Goal: Information Seeking & Learning: Find specific fact

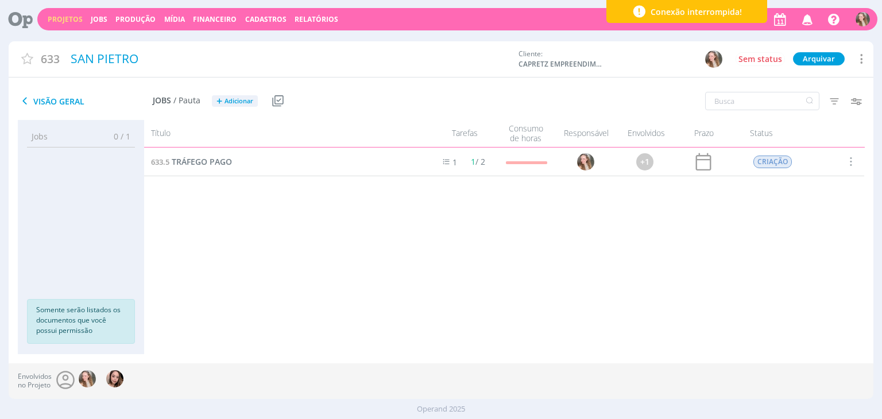
click at [62, 19] on link "Projetos" at bounding box center [65, 19] width 35 height 10
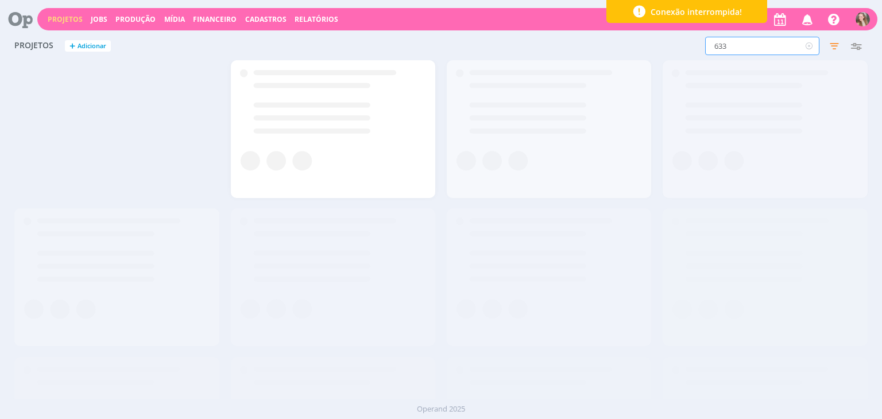
drag, startPoint x: 738, startPoint y: 44, endPoint x: 648, endPoint y: 29, distance: 90.9
click at [648, 29] on div "Projetos Jobs Produção [GEOGRAPHIC_DATA] Financeiro Cadastros Relatórios Notifi…" at bounding box center [441, 209] width 882 height 419
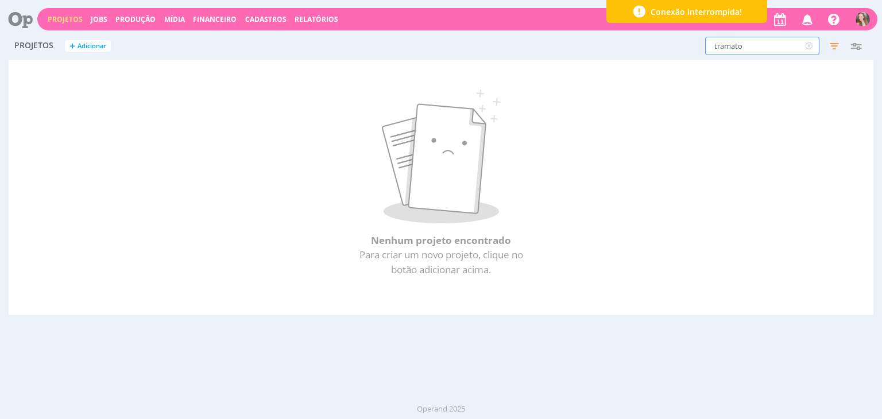
type input "tramato"
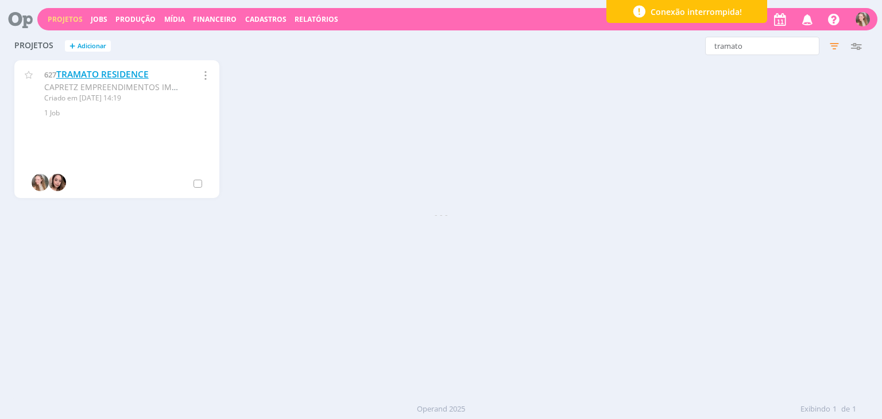
click at [126, 72] on link "TRAMATO RESIDENCE" at bounding box center [102, 74] width 92 height 12
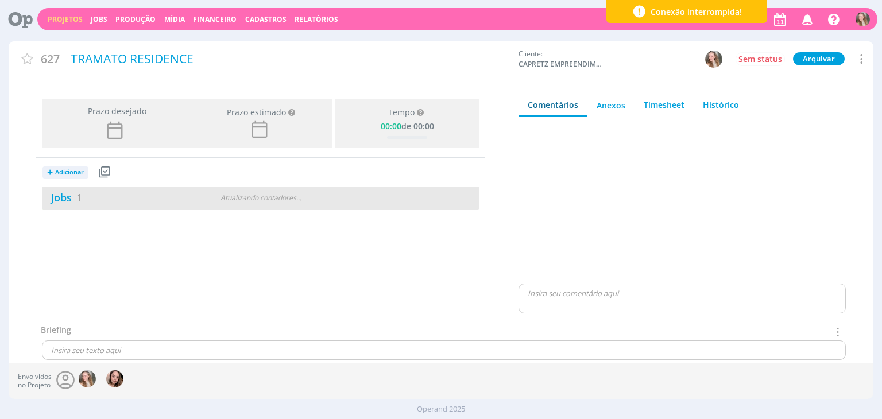
click at [119, 203] on div "Jobs 1" at bounding box center [116, 198] width 149 height 16
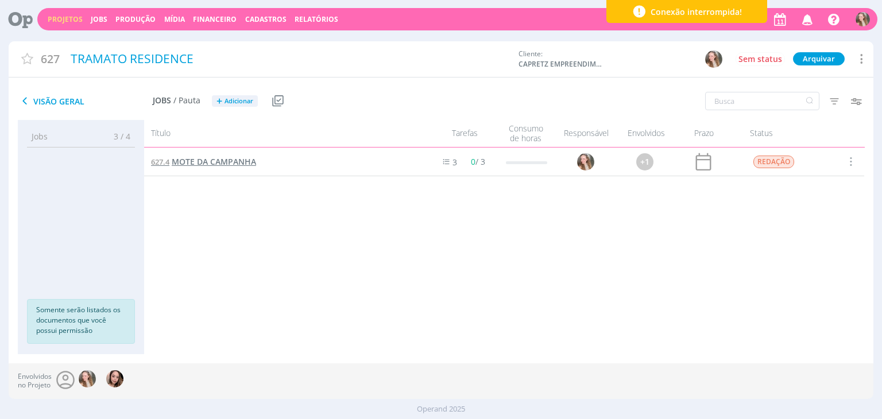
click at [213, 163] on span "MOTE DA CAMPANHA" at bounding box center [214, 161] width 84 height 11
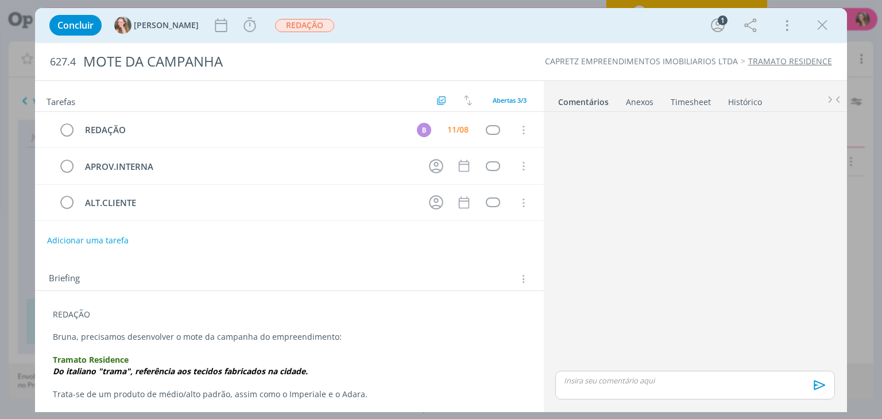
scroll to position [57, 0]
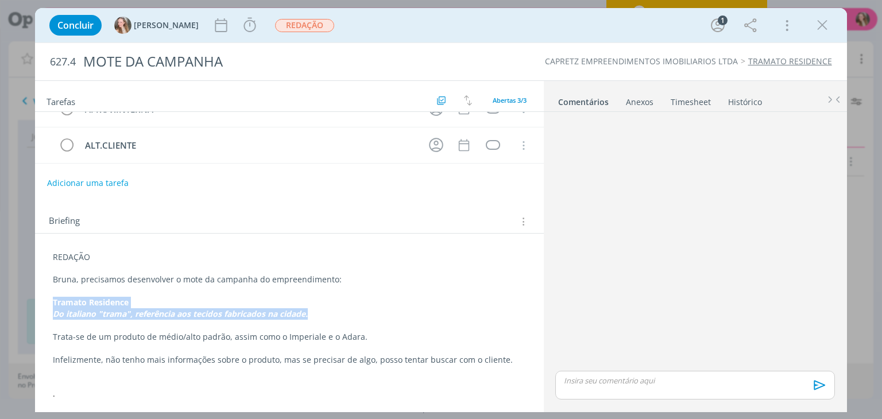
drag, startPoint x: 53, startPoint y: 298, endPoint x: 346, endPoint y: 313, distance: 294.0
click at [346, 313] on div "REDAÇÃO Bruna, precisamos desenvolver o mote da campanha do empreendimento: Tra…" at bounding box center [289, 326] width 490 height 156
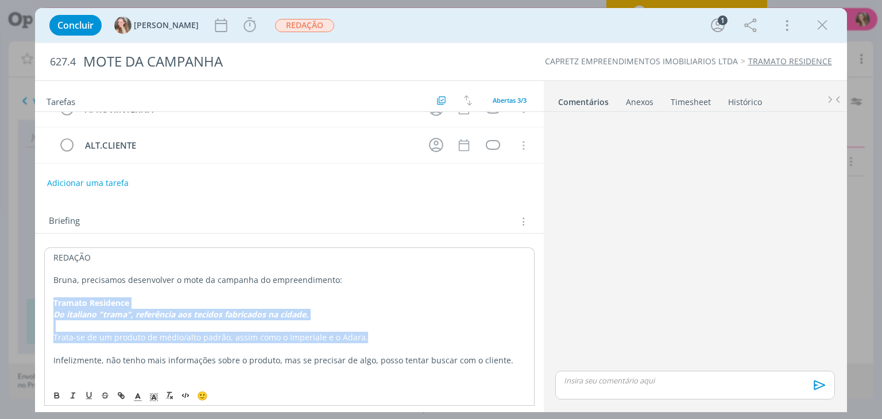
copy div "Tramato Residence Do italiano "trama", referência aos tecidos fabricados na cid…"
click at [818, 21] on icon "dialog" at bounding box center [822, 25] width 17 height 17
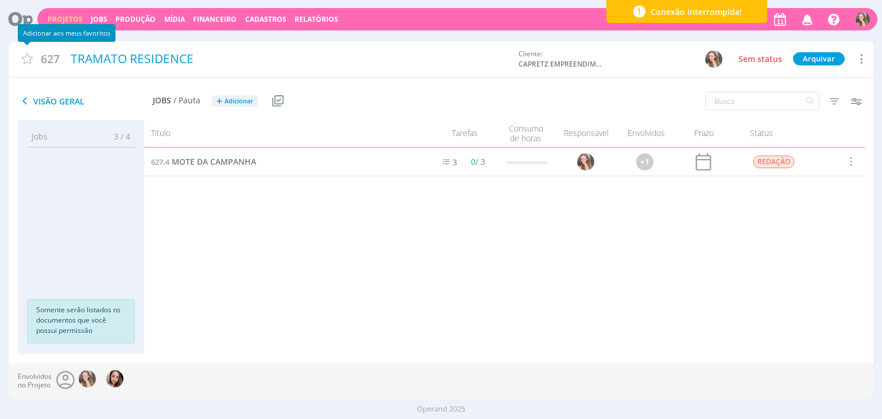
click at [56, 24] on div "Adicionar aos meus favoritos" at bounding box center [67, 33] width 98 height 18
click at [54, 17] on link "Projetos" at bounding box center [65, 19] width 35 height 10
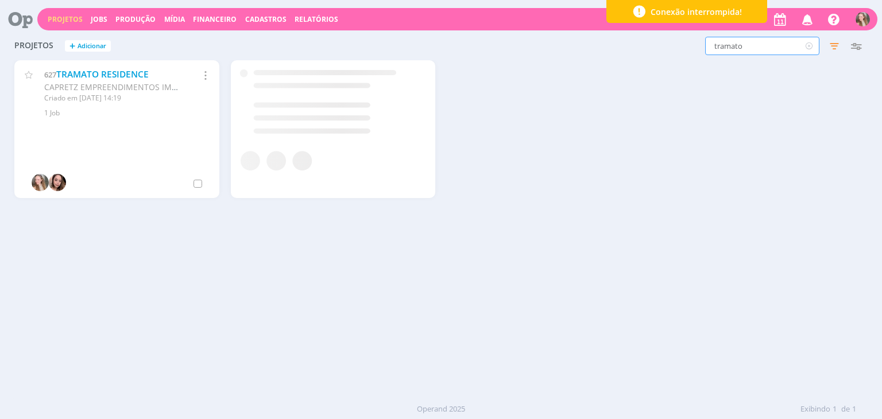
drag, startPoint x: 751, startPoint y: 45, endPoint x: 650, endPoint y: 40, distance: 101.3
click at [650, 40] on div "tramato Filtros Filtrar Limpar tramato Status Clientes 4 selecionados Data de c…" at bounding box center [711, 46] width 313 height 18
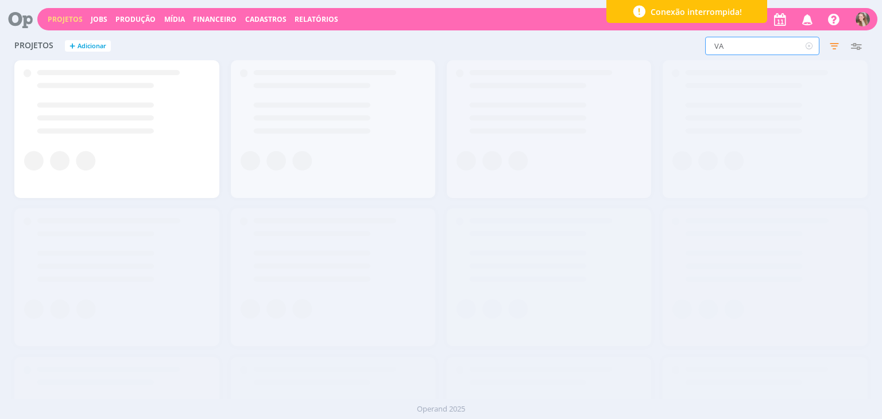
type input "V"
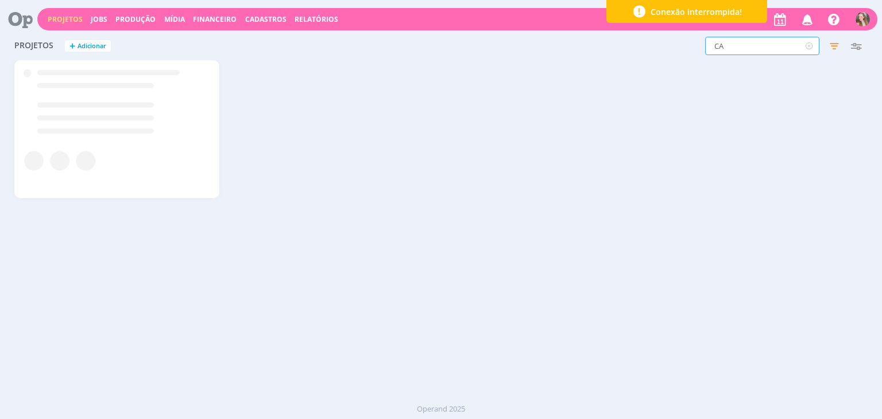
type input "C"
type input "cava"
click at [688, 12] on span "Conexão interrompida!" at bounding box center [696, 12] width 91 height 12
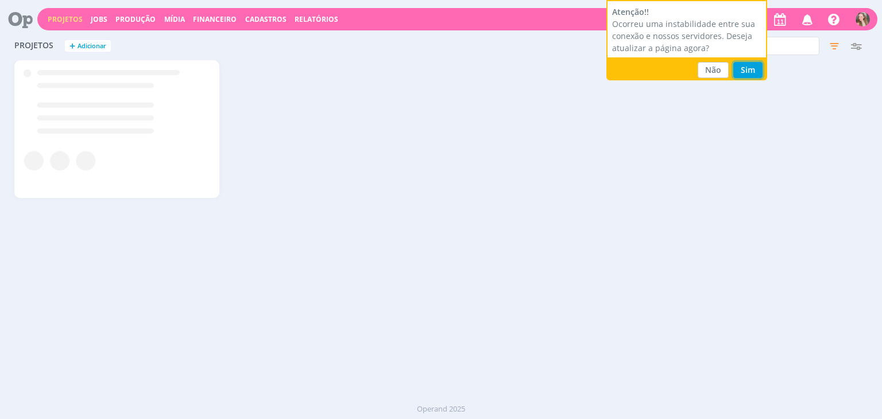
click at [742, 65] on button "Sim" at bounding box center [748, 70] width 29 height 16
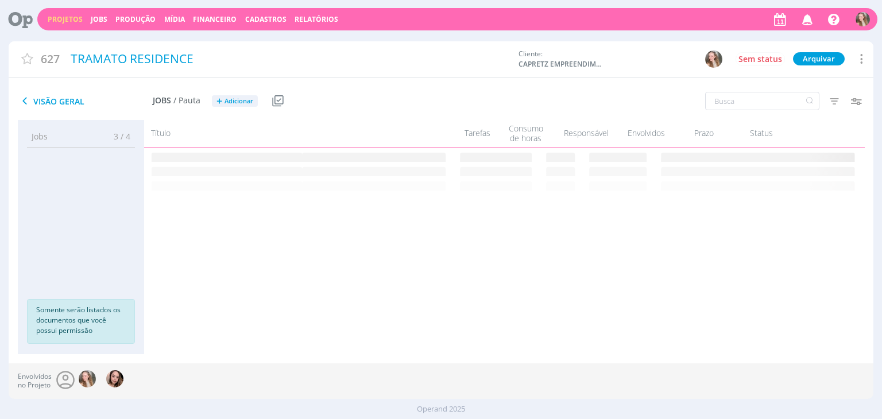
click at [61, 19] on link "Projetos" at bounding box center [65, 19] width 35 height 10
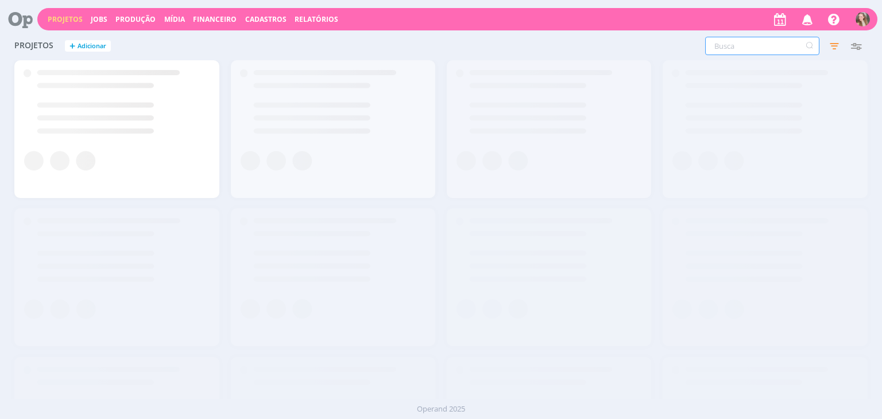
click at [759, 42] on input "text" at bounding box center [762, 46] width 114 height 18
type input "cava"
click at [803, 46] on icon at bounding box center [810, 46] width 14 height 18
click at [836, 44] on icon "button" at bounding box center [834, 46] width 21 height 21
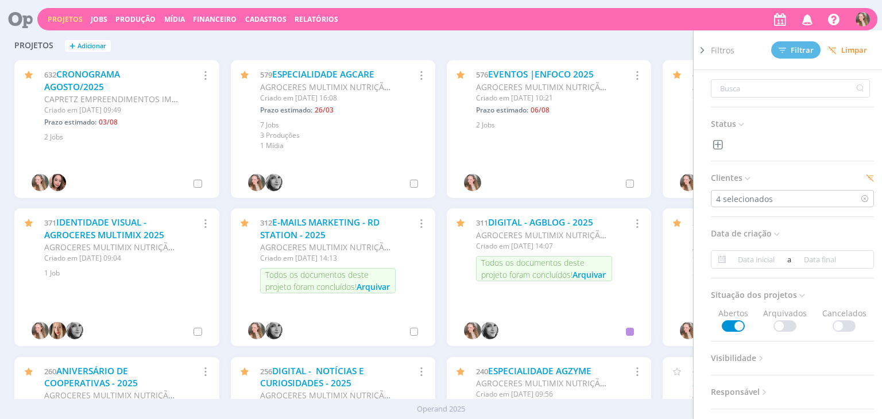
click at [705, 51] on icon at bounding box center [702, 50] width 11 height 12
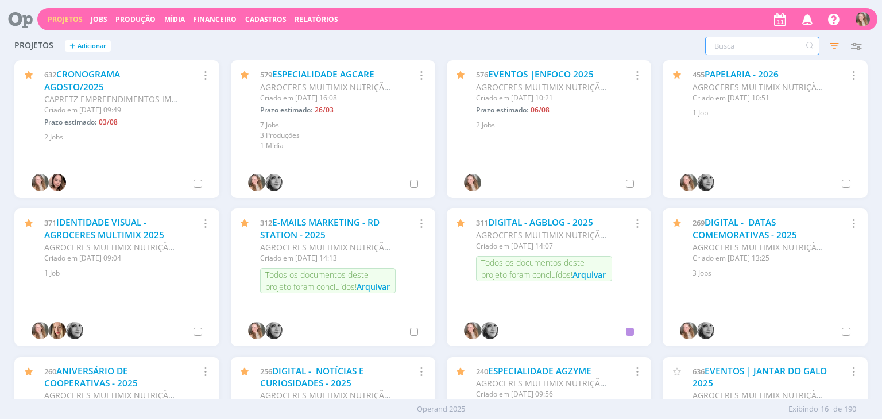
click at [765, 47] on input "text" at bounding box center [762, 46] width 114 height 18
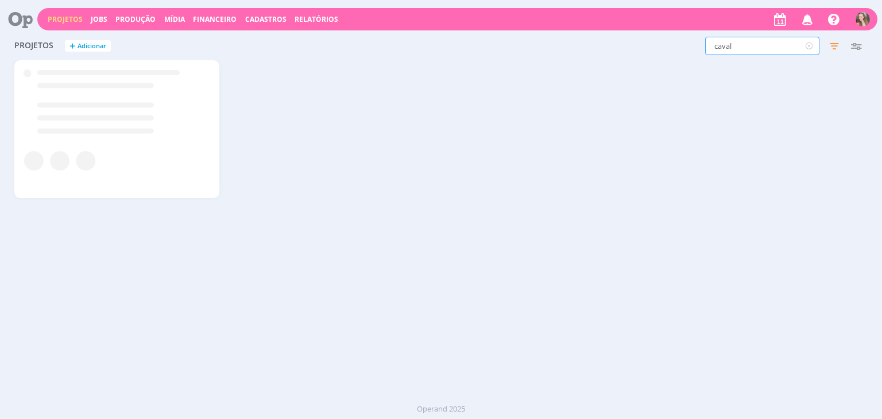
type input "caval"
click at [113, 74] on link "RESIDENCIAL CAVALIERI" at bounding box center [107, 74] width 102 height 12
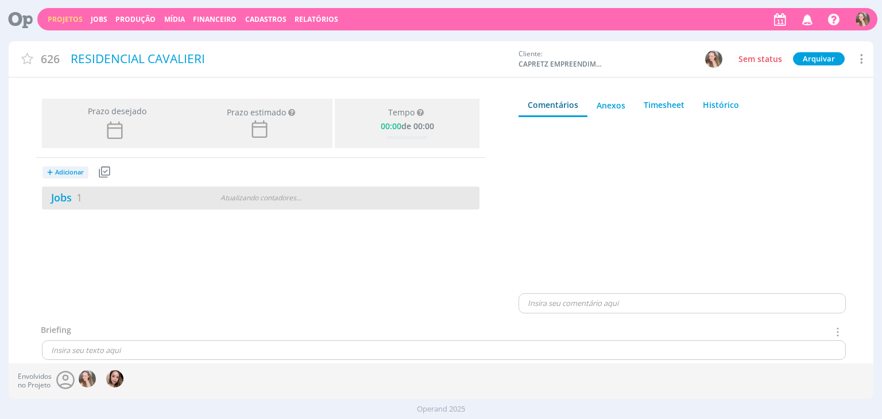
click at [148, 195] on div "Jobs 1" at bounding box center [116, 198] width 149 height 16
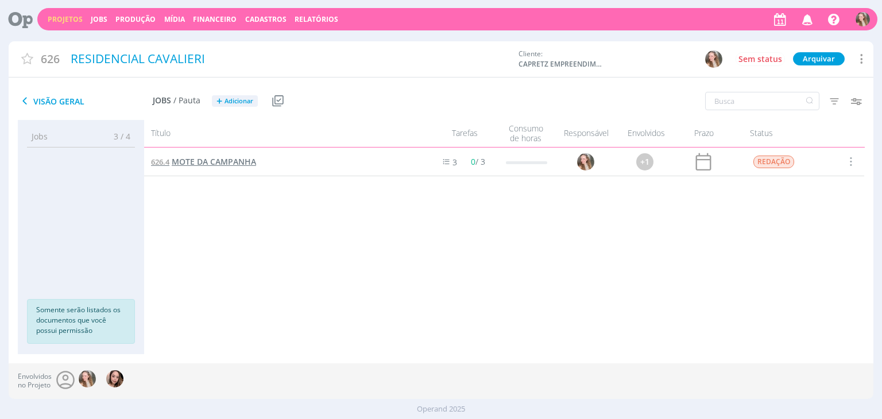
click at [191, 160] on span "MOTE DA CAMPANHA" at bounding box center [214, 161] width 84 height 11
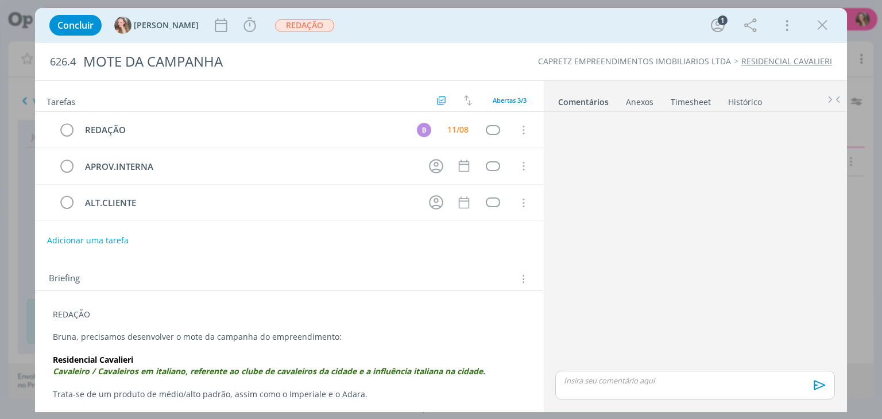
scroll to position [23, 0]
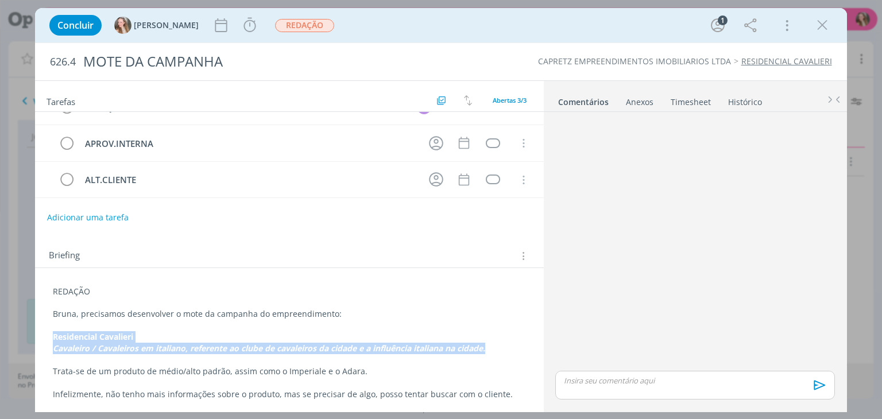
drag, startPoint x: 510, startPoint y: 344, endPoint x: 51, endPoint y: 330, distance: 459.2
click at [51, 330] on div "REDAÇÃO Bruna, precisamos desenvolver o mote da campanha do empreendimento: Res…" at bounding box center [289, 343] width 490 height 122
copy div "Residencial Cavalieri Cavaleiro / Cavaleiros em italiano, referente ao clube de…"
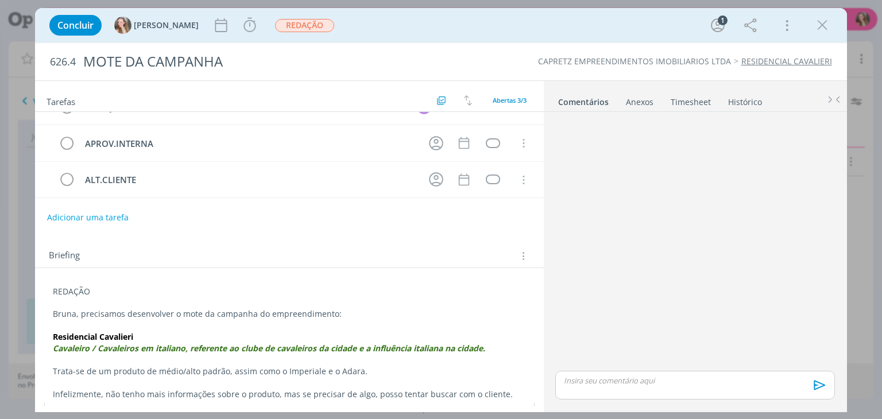
click at [722, 267] on div "dialog" at bounding box center [695, 243] width 288 height 252
click at [820, 24] on icon "dialog" at bounding box center [822, 25] width 17 height 17
